Goal: Task Accomplishment & Management: Manage account settings

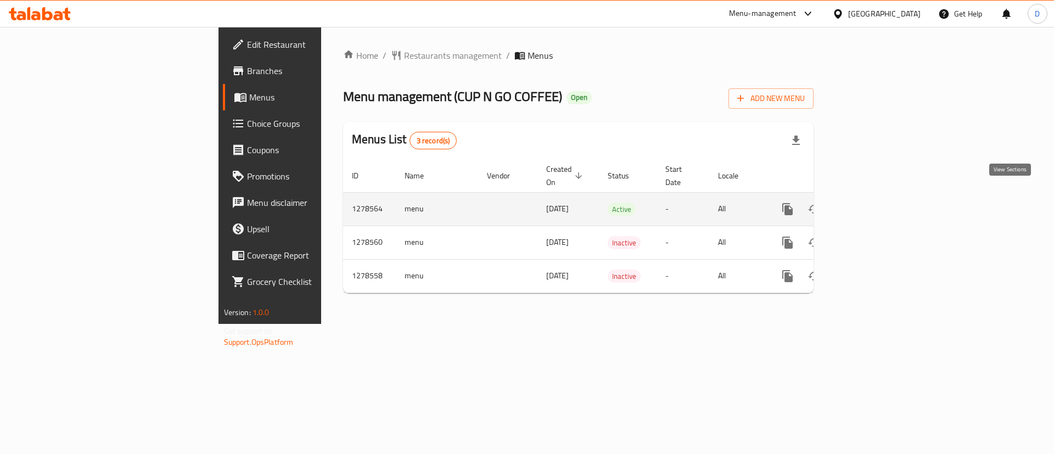
click at [873, 203] on icon "enhanced table" at bounding box center [866, 209] width 13 height 13
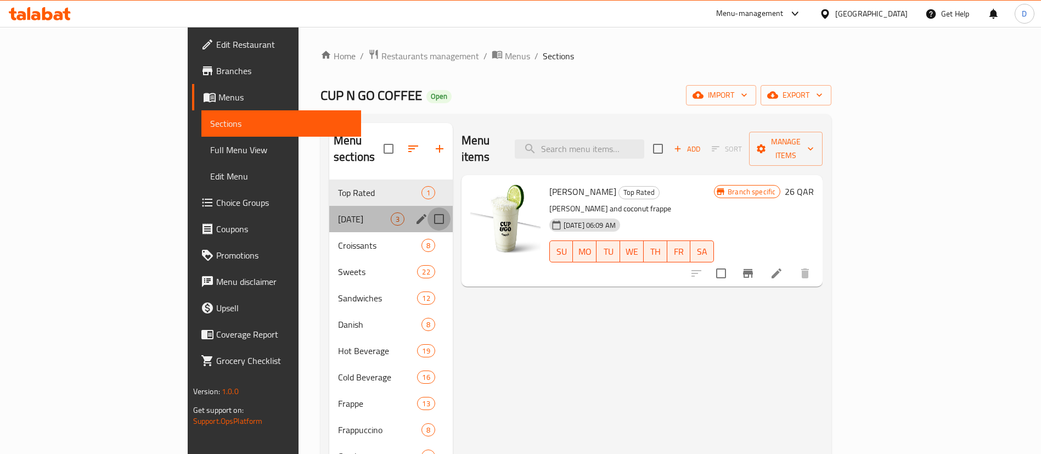
click at [428, 208] on input "Menu sections" at bounding box center [439, 219] width 23 height 23
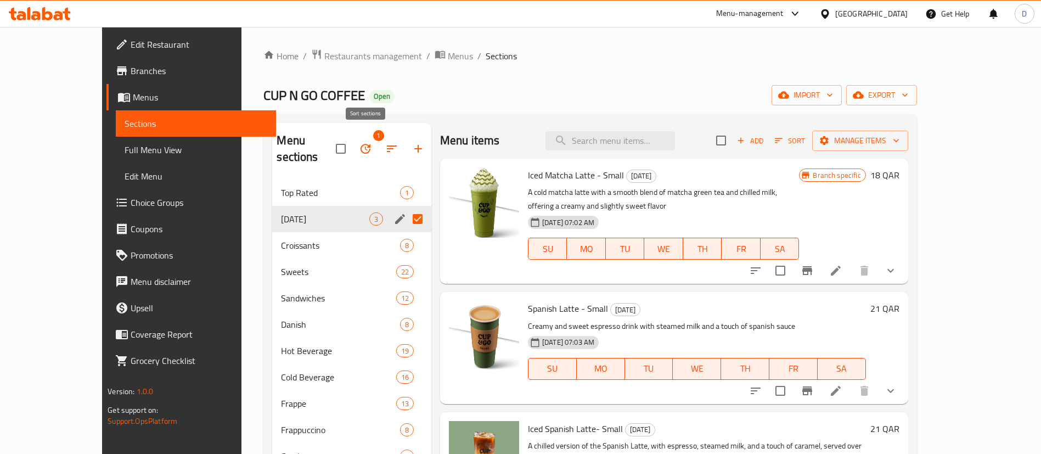
click at [385, 142] on icon "button" at bounding box center [391, 148] width 13 height 13
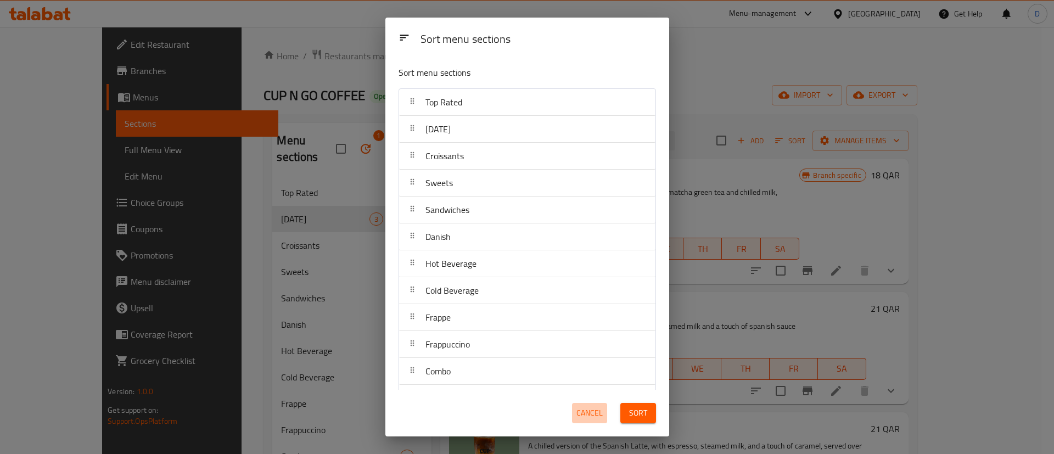
click at [585, 414] on span "Cancel" at bounding box center [589, 413] width 26 height 14
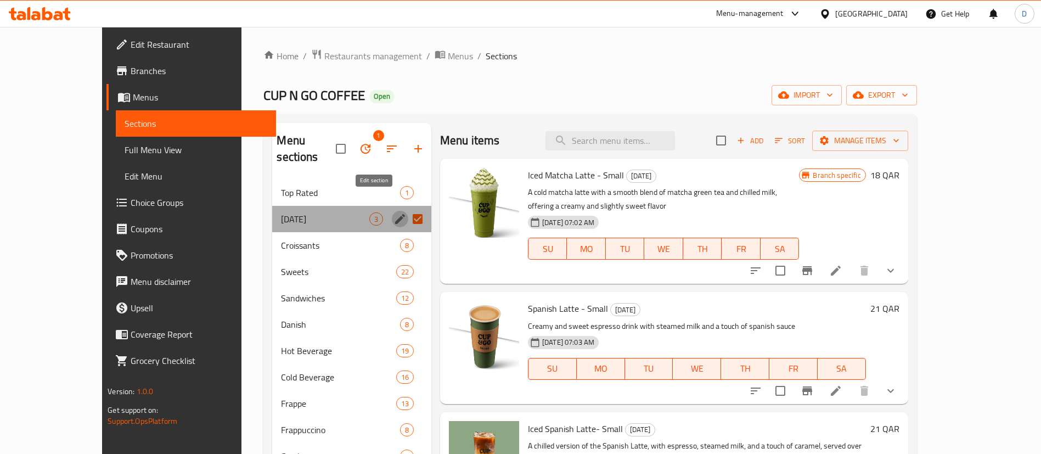
click at [394, 212] on icon "edit" at bounding box center [400, 218] width 13 height 13
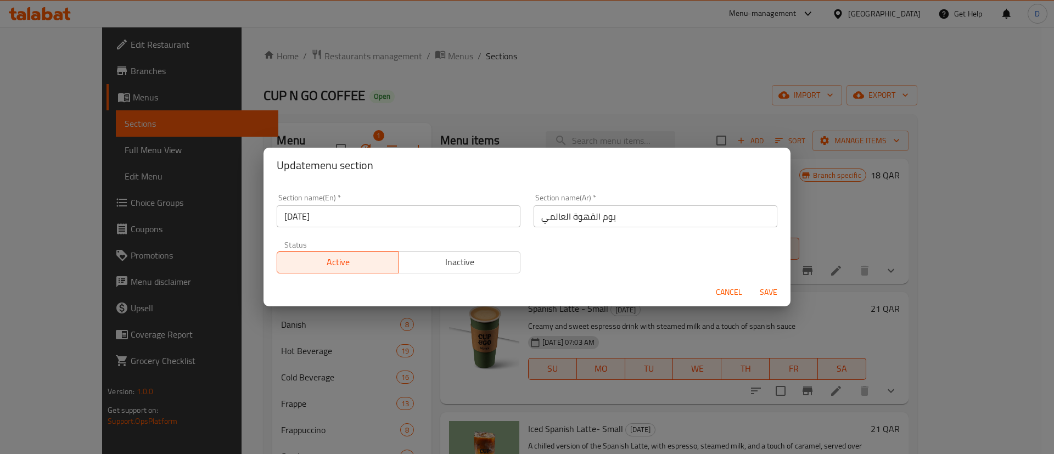
click at [438, 262] on span "Inactive" at bounding box center [459, 262] width 113 height 16
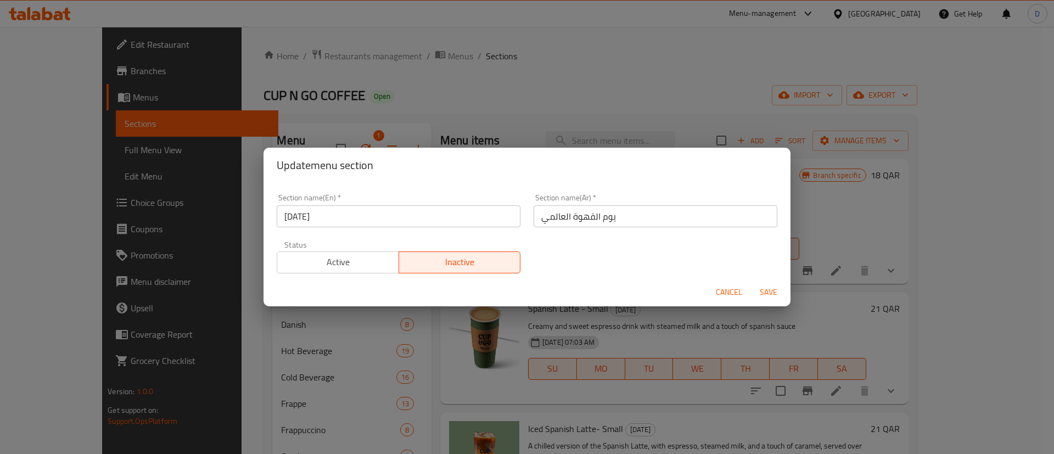
click at [767, 292] on span "Save" at bounding box center [768, 292] width 26 height 14
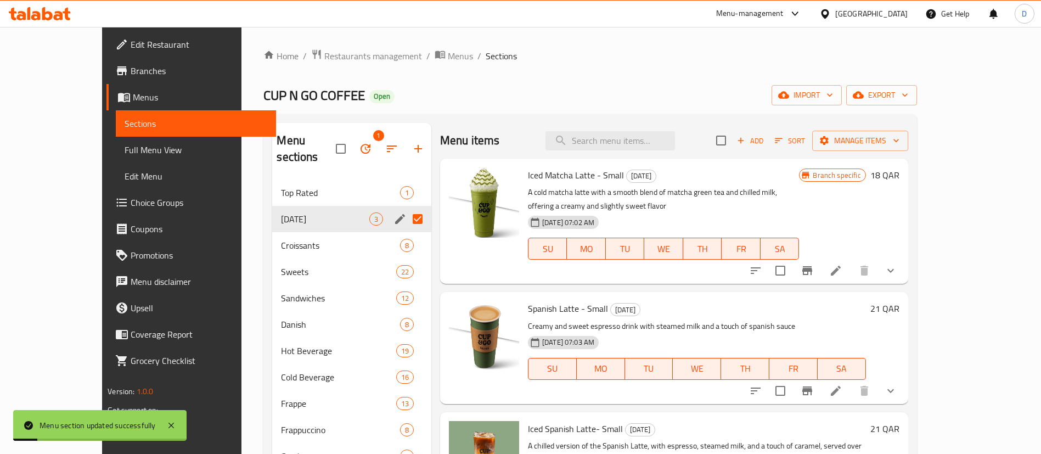
click at [500, 79] on div "Home / Restaurants management / Menus / Sections CUP N GO COFFEE Open import ex…" at bounding box center [590, 318] width 653 height 539
click at [406, 208] on input "Menu sections" at bounding box center [417, 219] width 23 height 23
checkbox input "false"
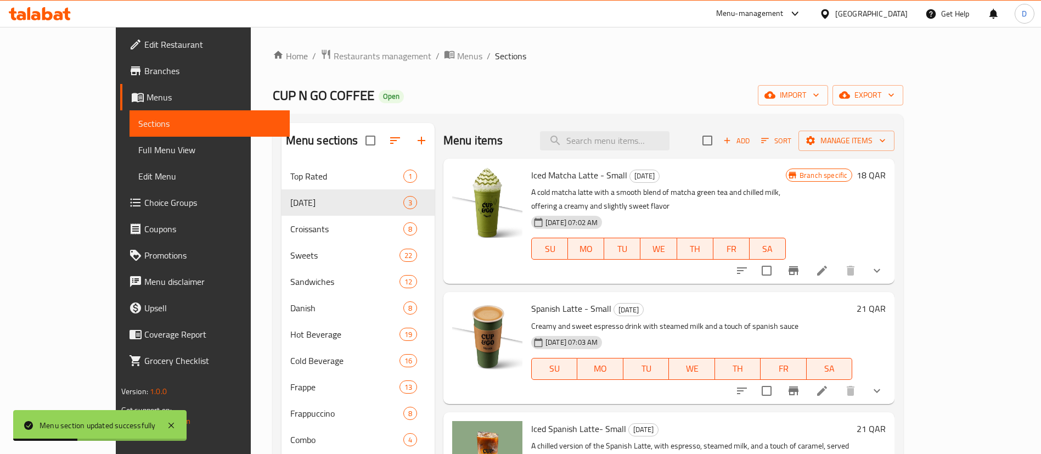
click at [476, 93] on div "CUP N GO COFFEE Open import export" at bounding box center [588, 95] width 631 height 20
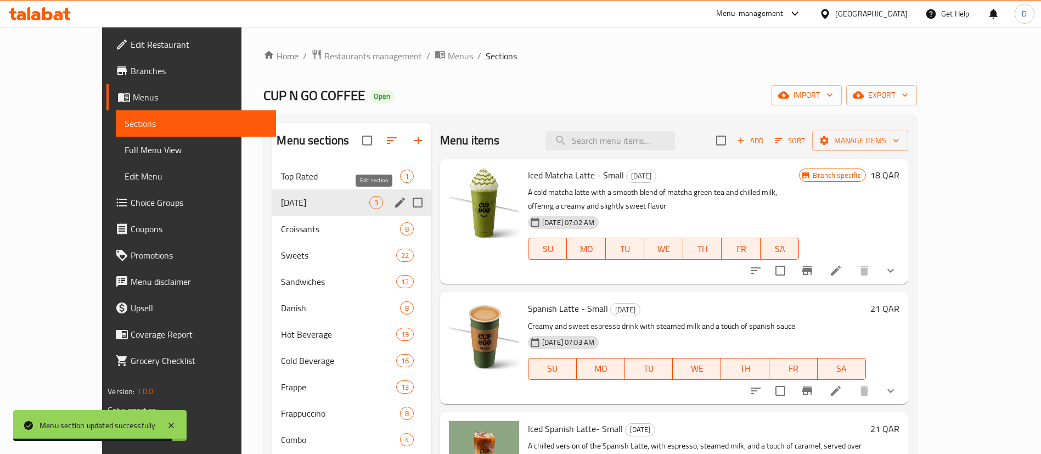
click at [395, 204] on icon "edit" at bounding box center [400, 203] width 10 height 10
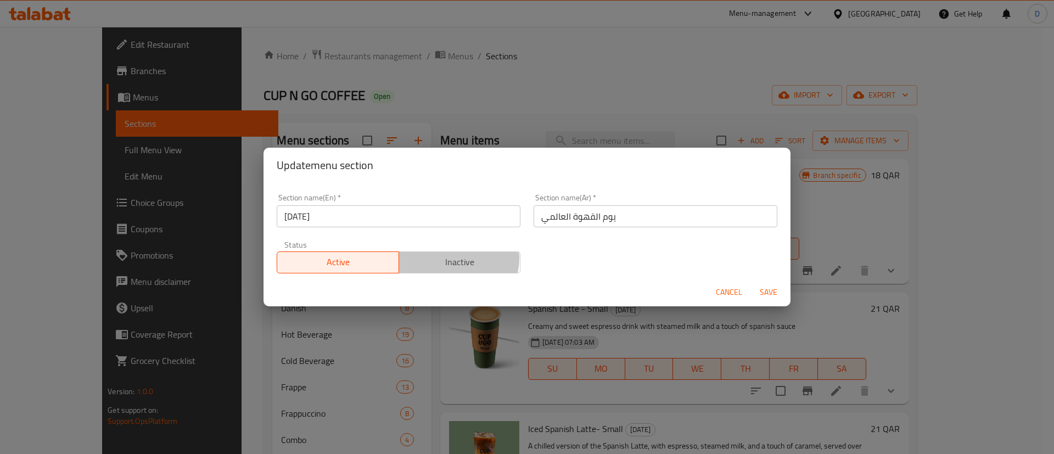
click at [440, 257] on span "Inactive" at bounding box center [459, 262] width 113 height 16
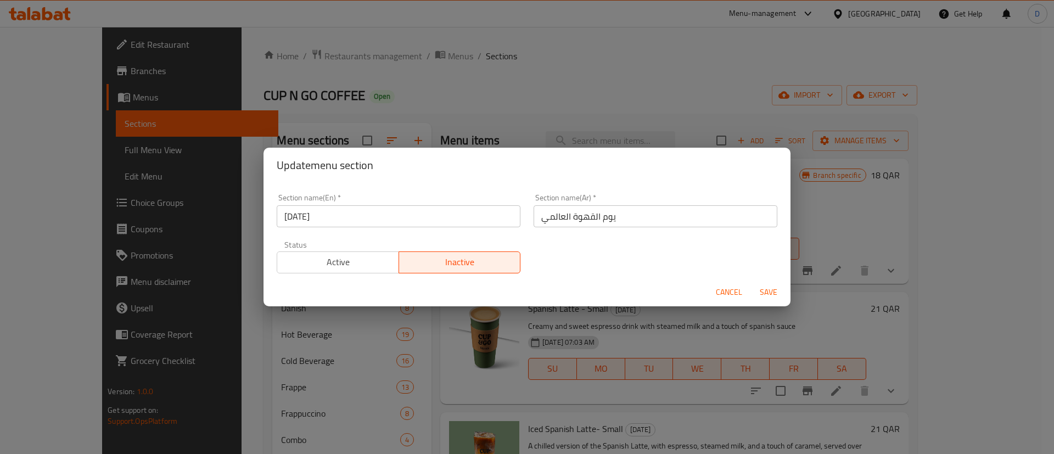
click at [761, 290] on span "Save" at bounding box center [768, 292] width 26 height 14
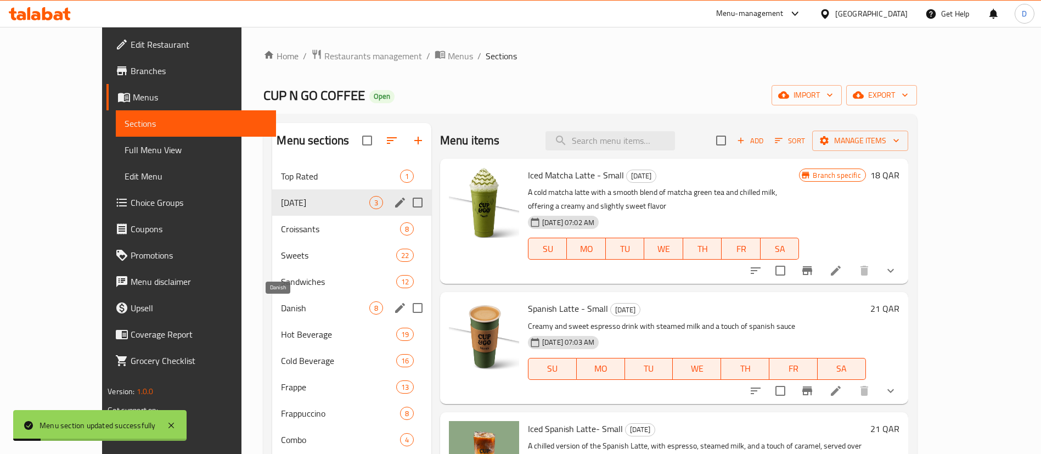
click at [298, 304] on span "Danish" at bounding box center [325, 307] width 88 height 13
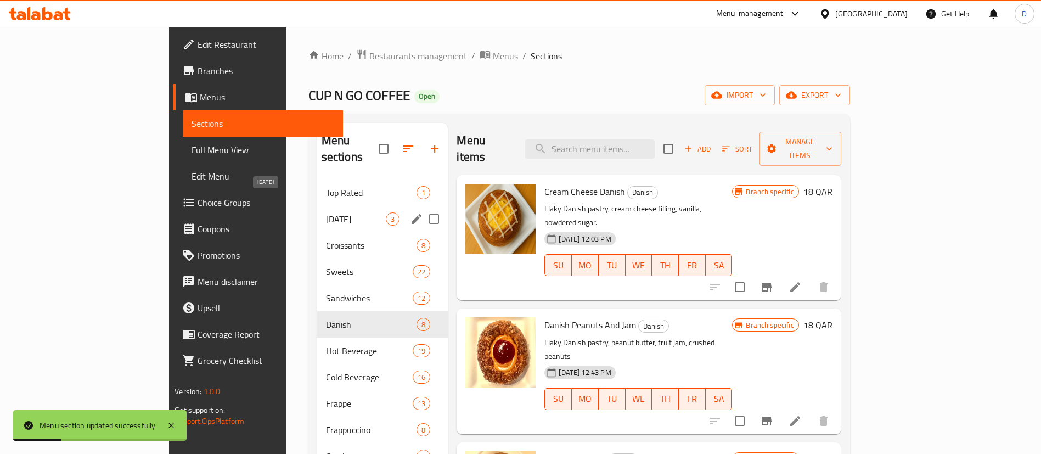
click at [326, 212] on span "[DATE]" at bounding box center [356, 218] width 60 height 13
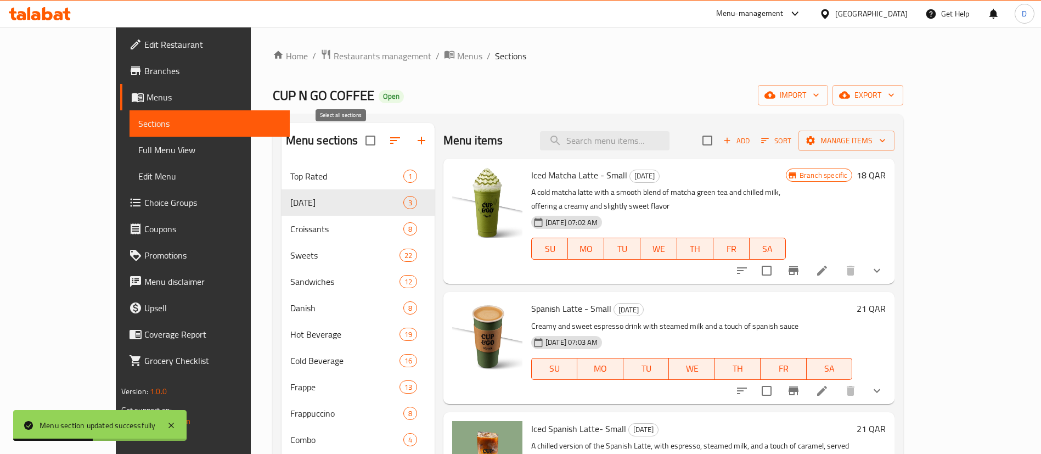
click at [359, 141] on input "checkbox" at bounding box center [370, 140] width 23 height 23
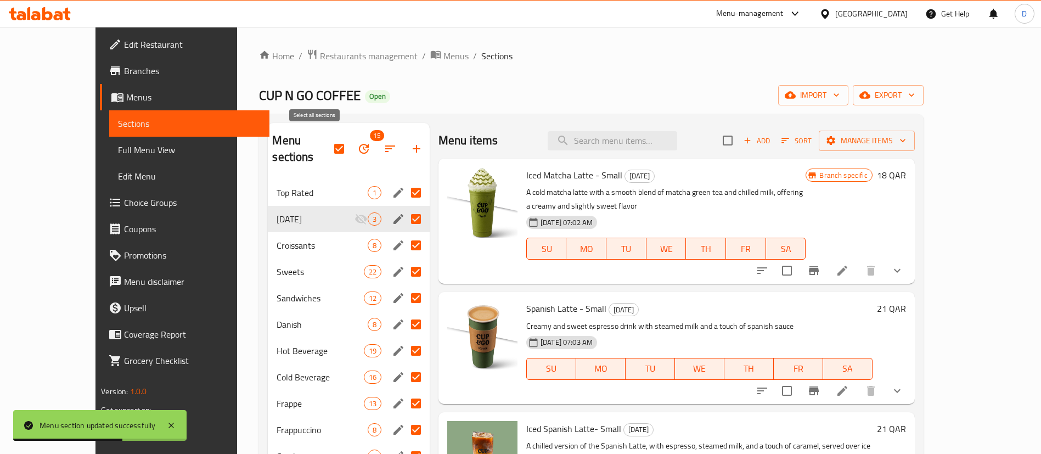
click at [328, 144] on input "checkbox" at bounding box center [339, 148] width 23 height 23
checkbox input "false"
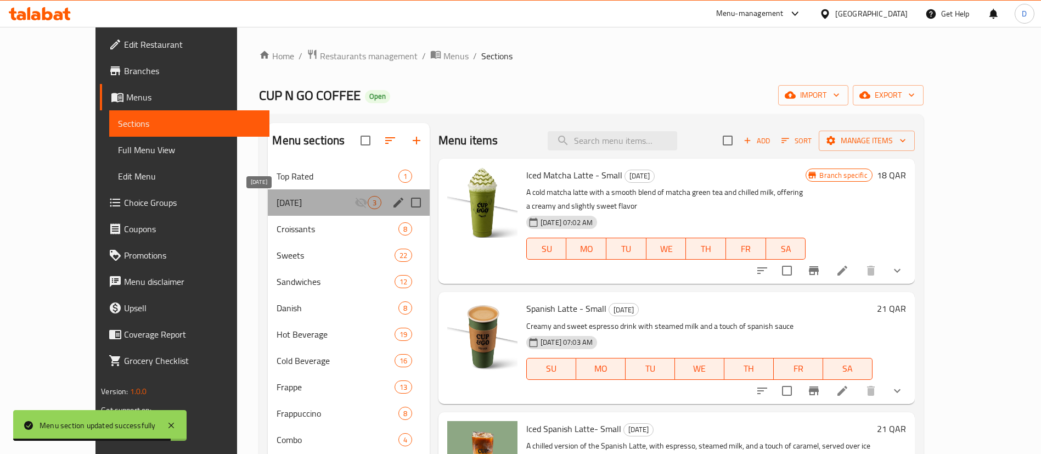
click at [322, 198] on span "[DATE]" at bounding box center [315, 202] width 77 height 13
